Goal: Information Seeking & Learning: Learn about a topic

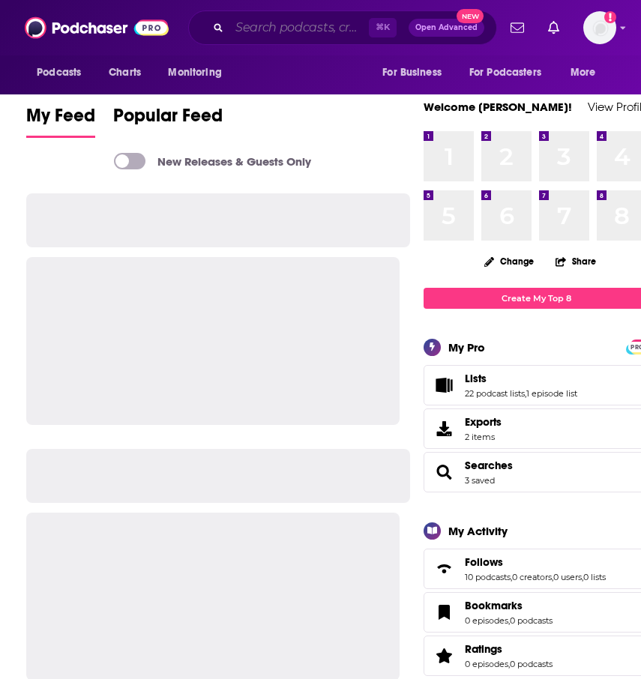
click at [285, 30] on input "Search podcasts, credits, & more..." at bounding box center [298, 28] width 139 height 24
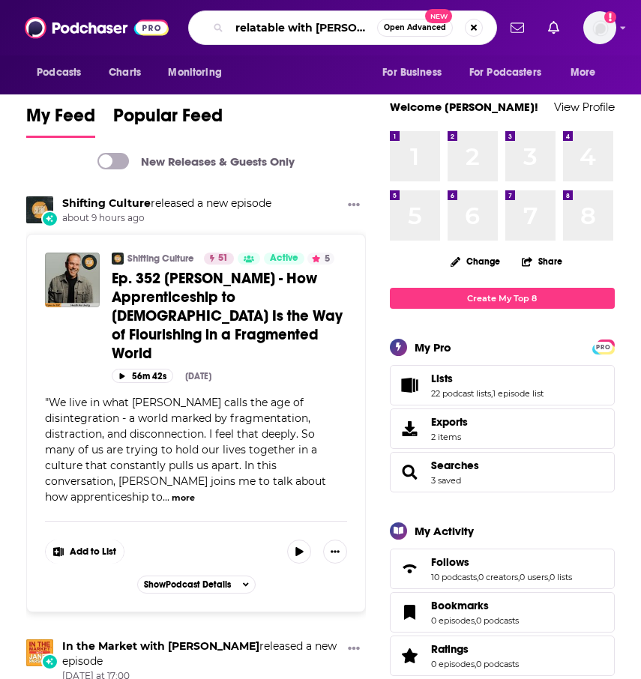
type input "relatable with [PERSON_NAME]"
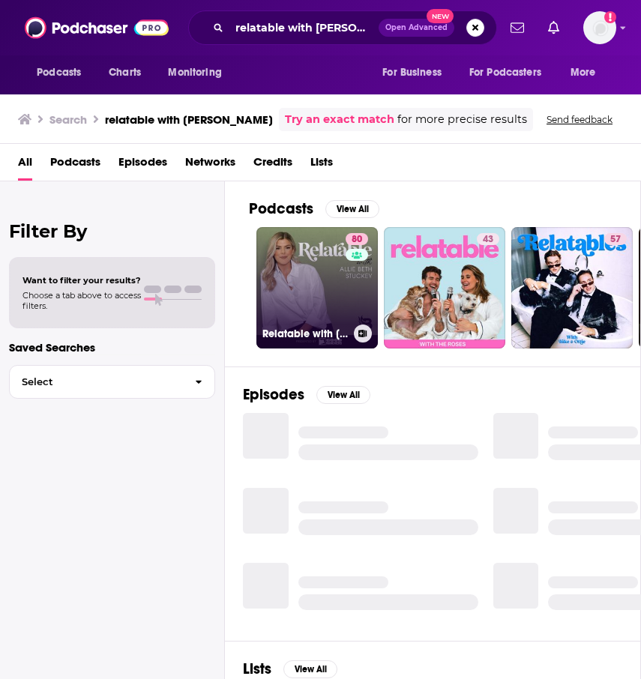
click at [306, 254] on link "80 Relatable with [PERSON_NAME] [PERSON_NAME]" at bounding box center [316, 287] width 121 height 121
